Goal: Task Accomplishment & Management: Use online tool/utility

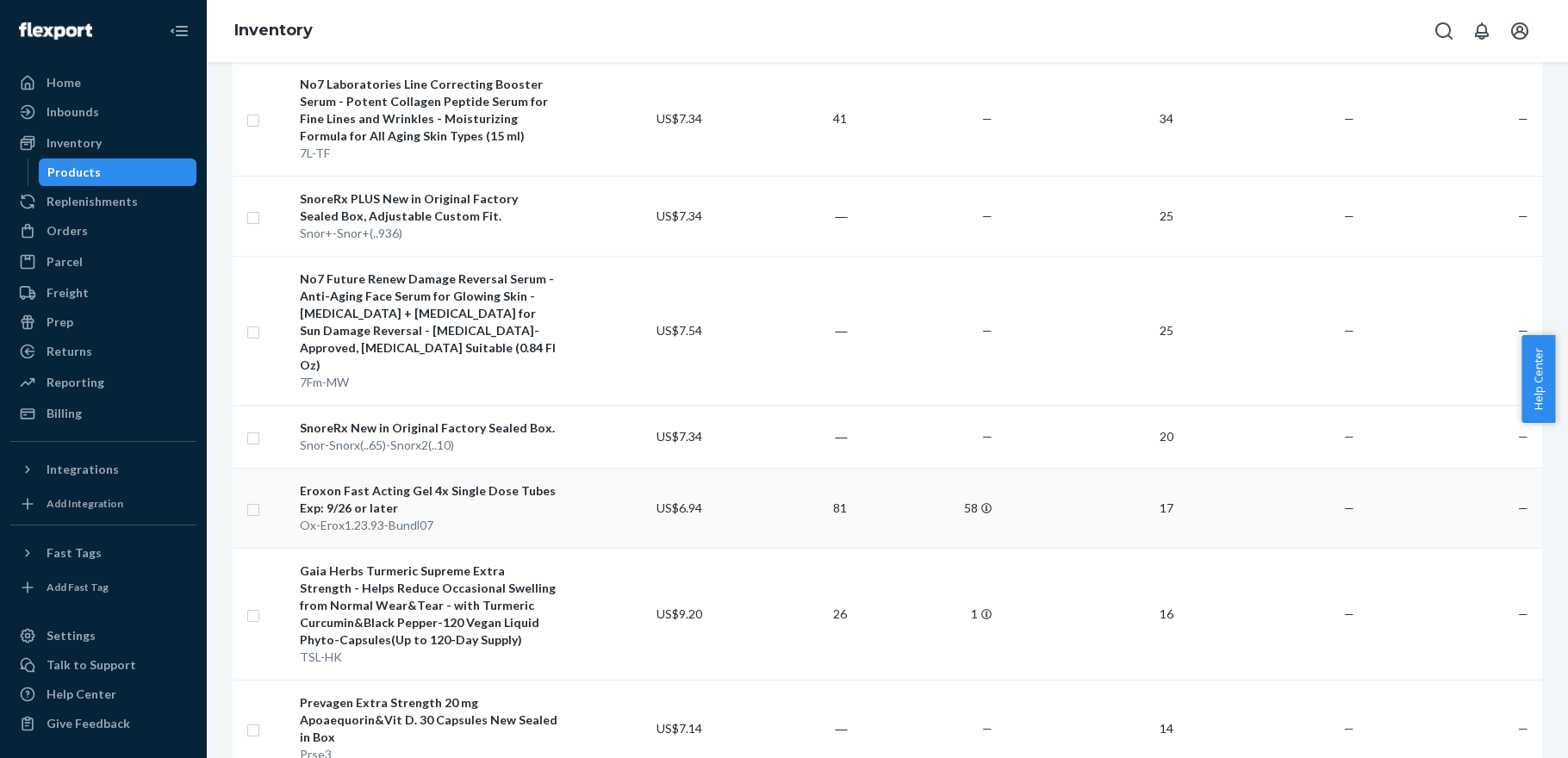
scroll to position [517, 0]
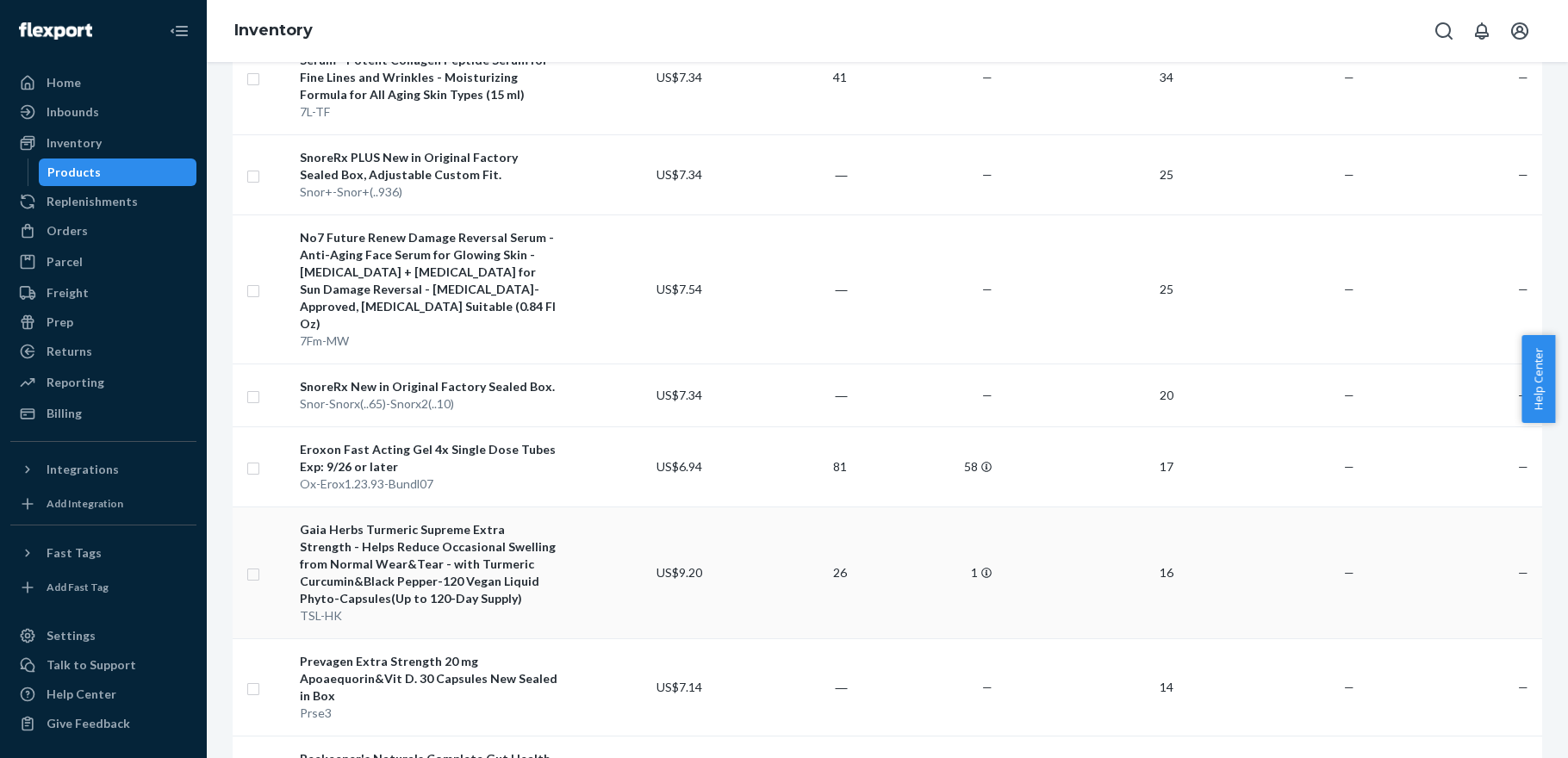
click at [449, 530] on div "Gaia Herbs Turmeric Supreme Extra Strength - Helps Reduce Occasional Swelling f…" at bounding box center [428, 564] width 258 height 86
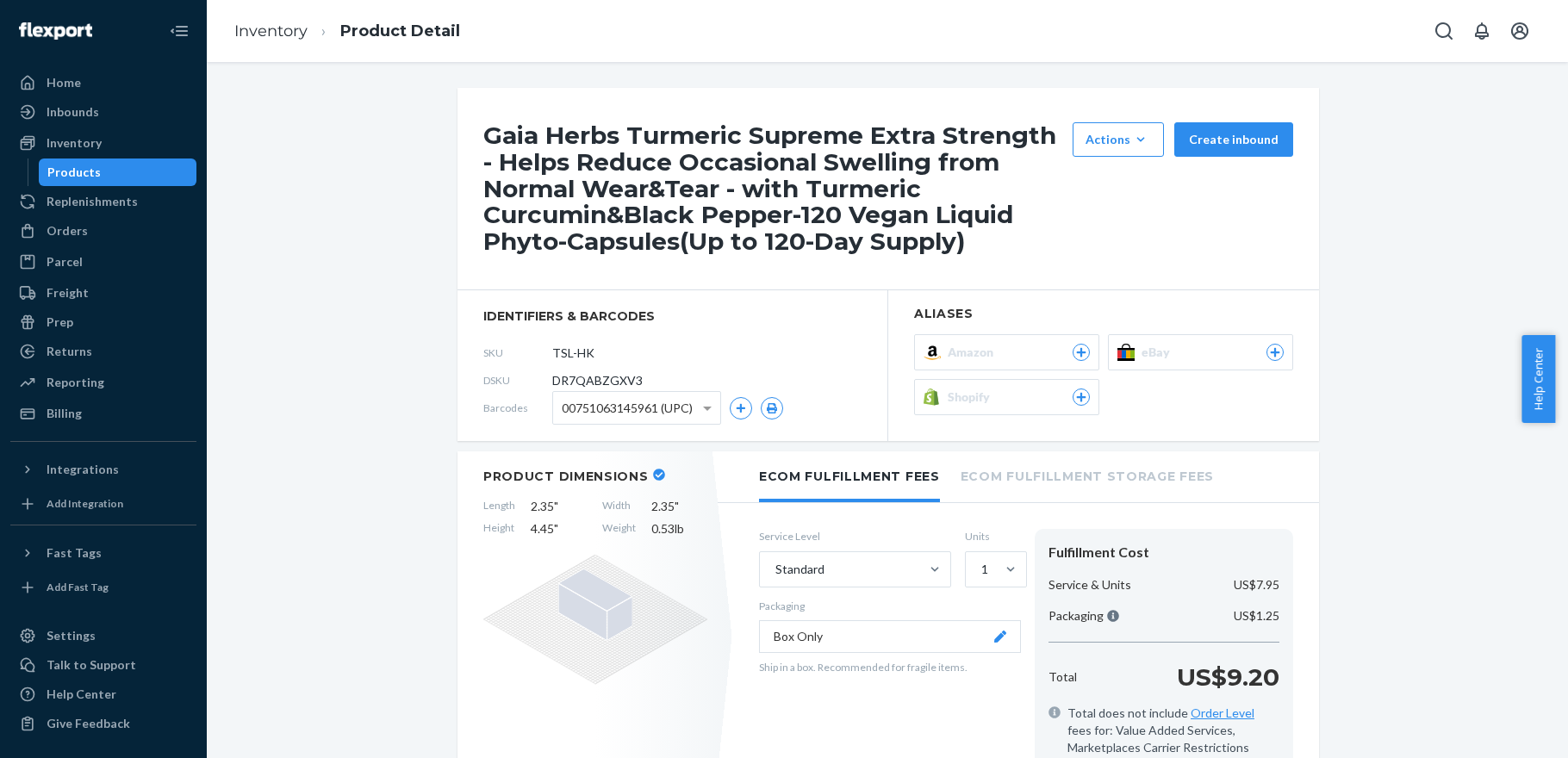
click at [976, 357] on span "Amazon" at bounding box center [974, 352] width 53 height 17
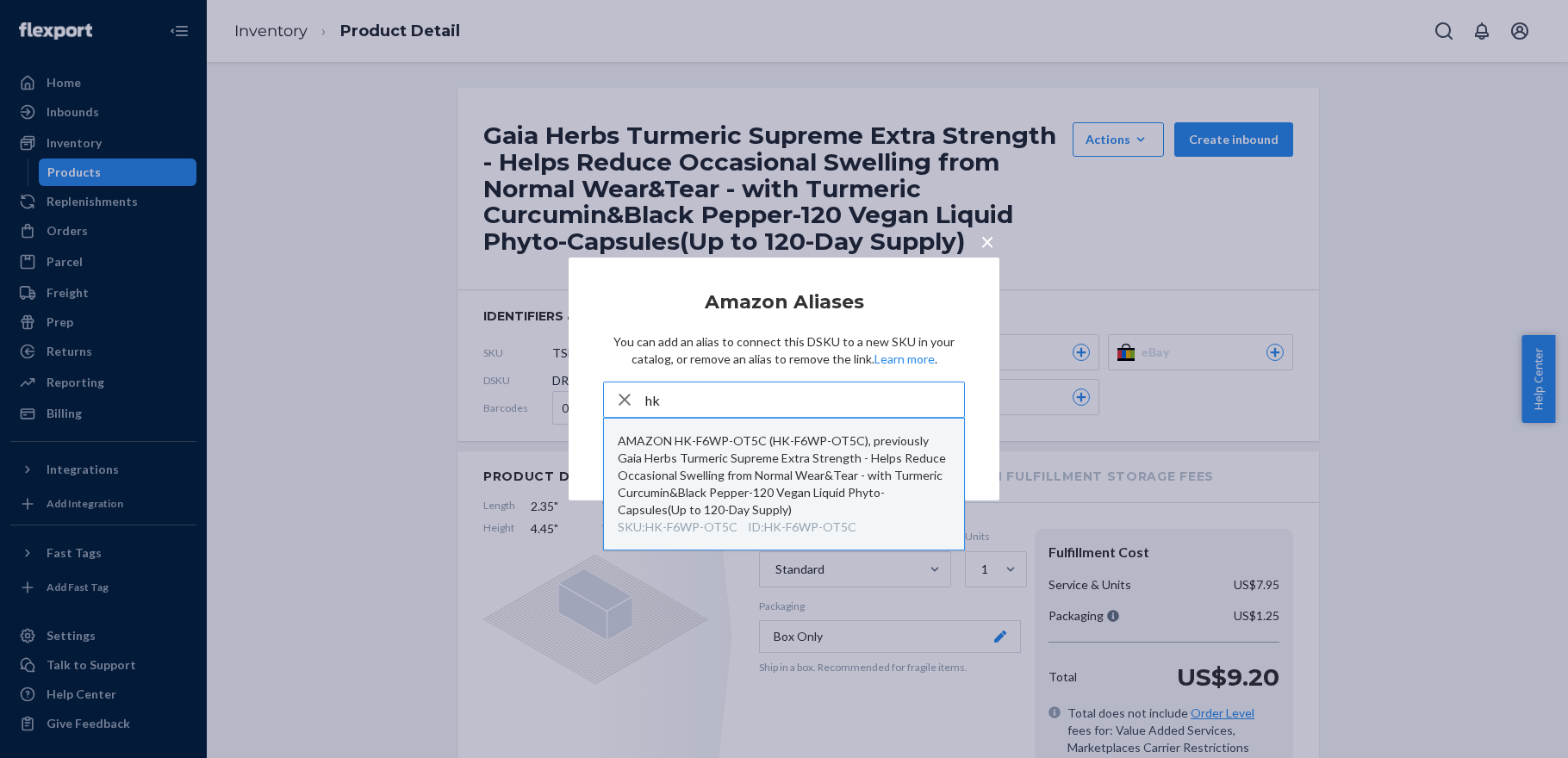
type input "hk"
click at [787, 493] on div "AMAZON HK-F6WP-OT5C (HK-F6WP-OT5C), previously Gaia Herbs Turmeric Supreme Extr…" at bounding box center [784, 475] width 332 height 86
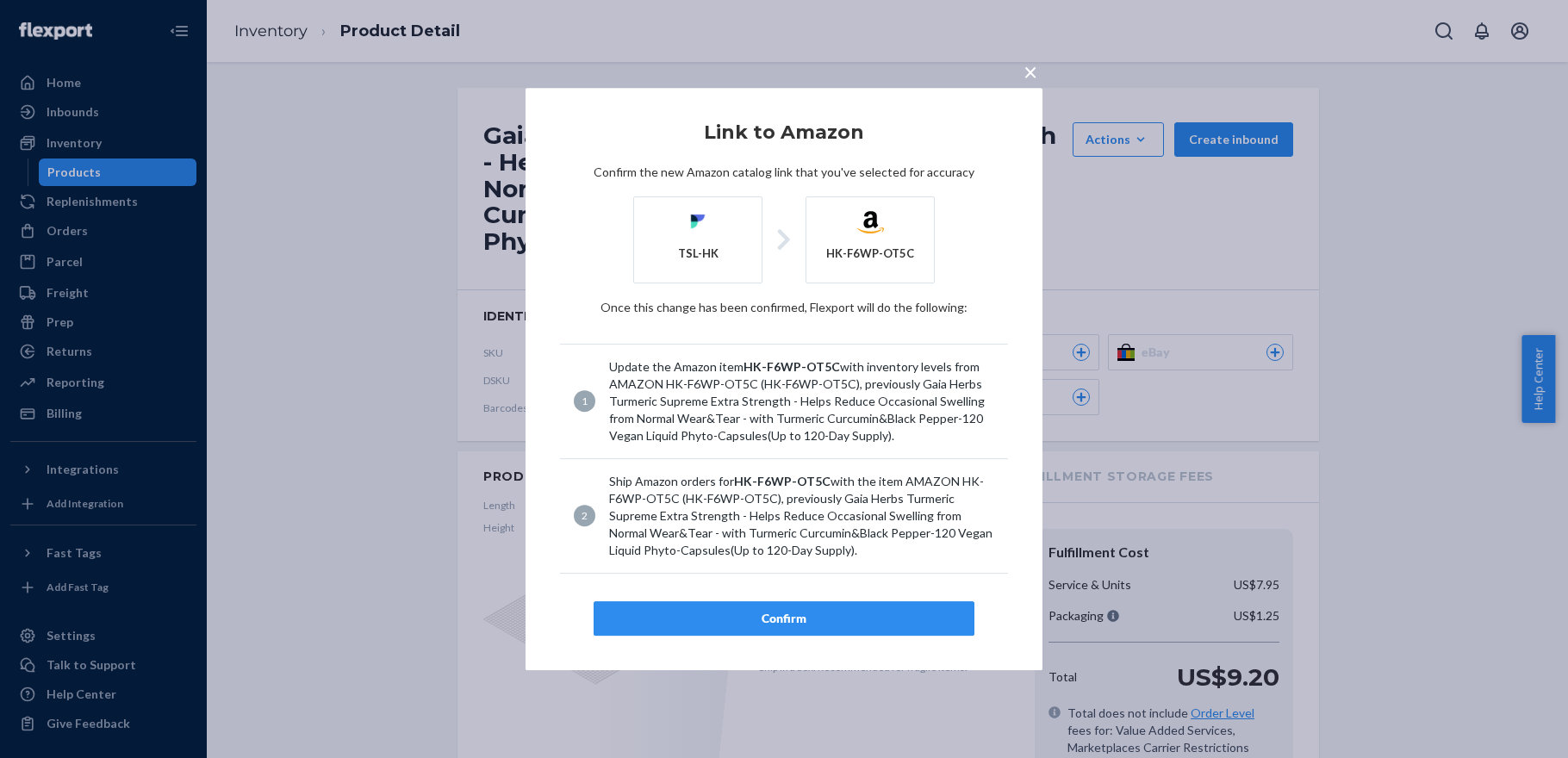
click at [801, 615] on div "Confirm" at bounding box center [784, 618] width 351 height 17
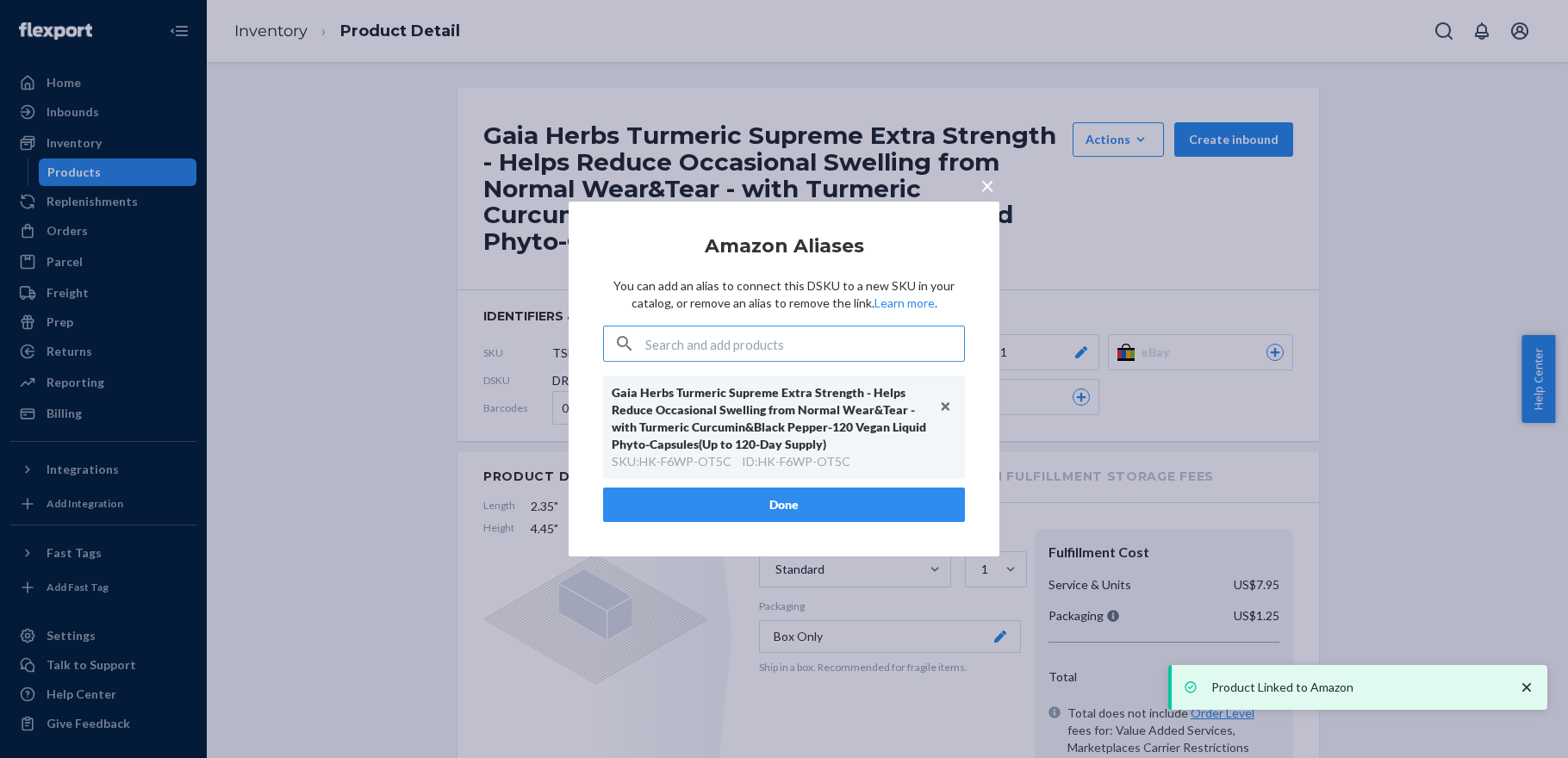
drag, startPoint x: 776, startPoint y: 513, endPoint x: 775, endPoint y: 504, distance: 9.1
click at [778, 514] on button "Done" at bounding box center [783, 505] width 361 height 35
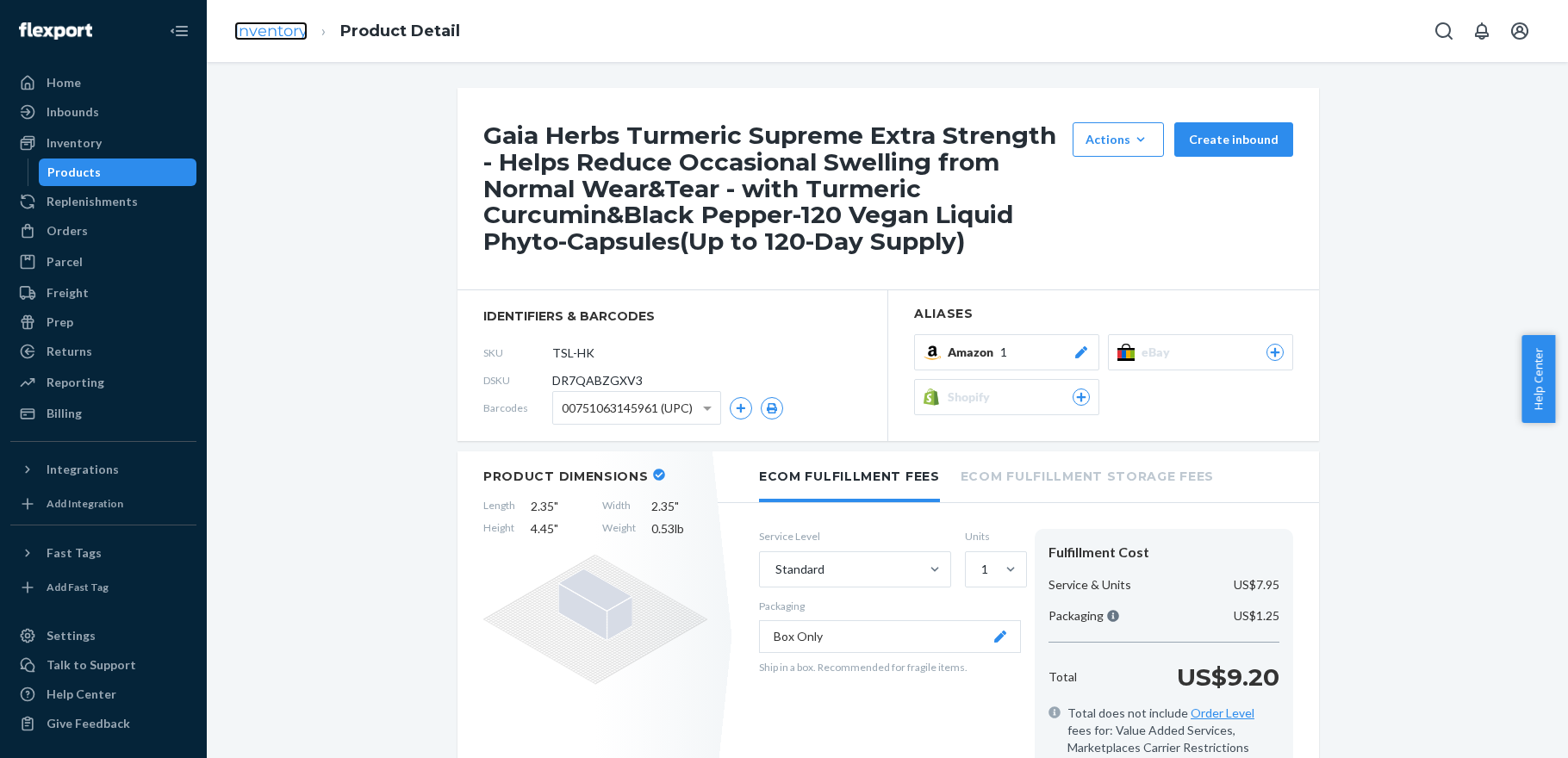
click at [288, 32] on link "Inventory" at bounding box center [271, 31] width 74 height 19
